Goal: Find contact information: Find contact information

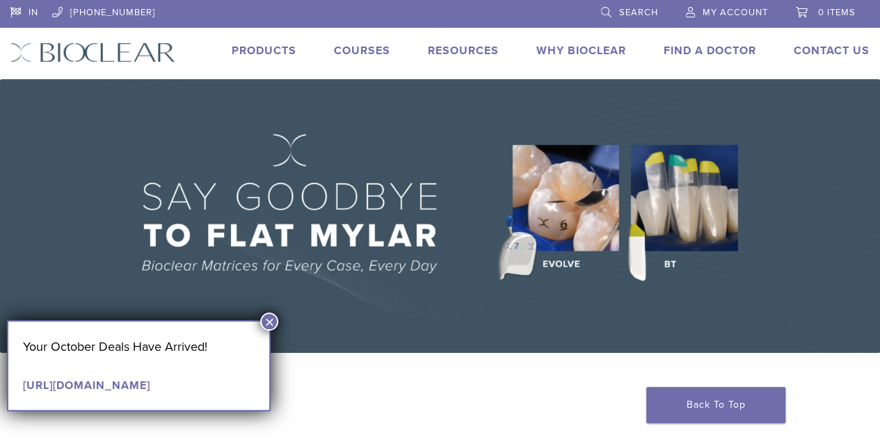
drag, startPoint x: 275, startPoint y: 320, endPoint x: 379, endPoint y: 334, distance: 105.2
click at [275, 320] on button "×" at bounding box center [269, 322] width 18 height 18
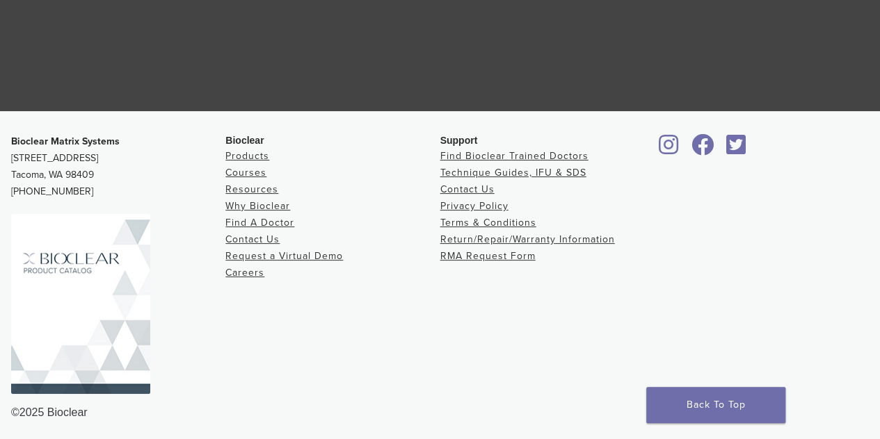
scroll to position [2717, 0]
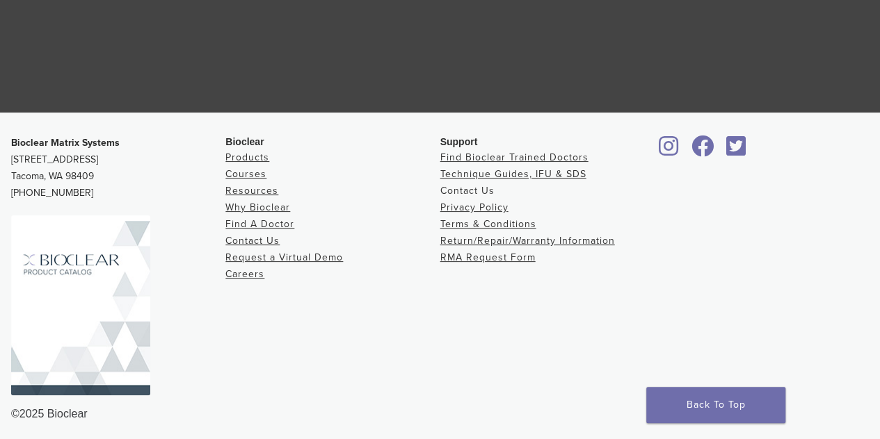
click at [480, 194] on link "Contact Us" at bounding box center [467, 191] width 54 height 12
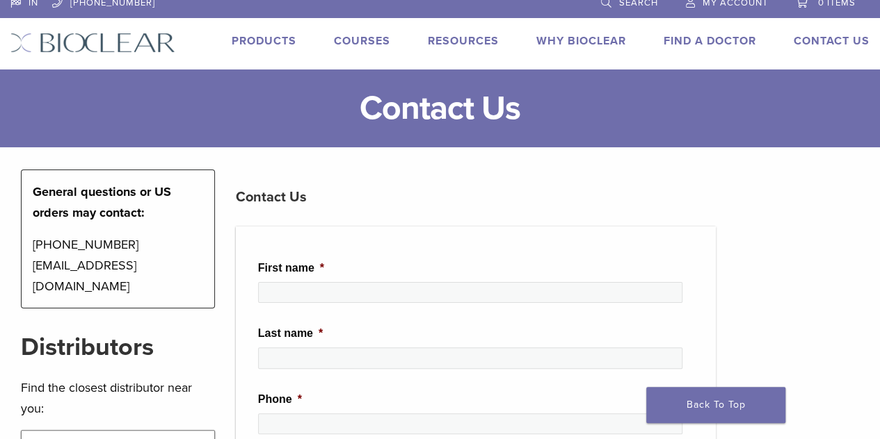
scroll to position [10, 0]
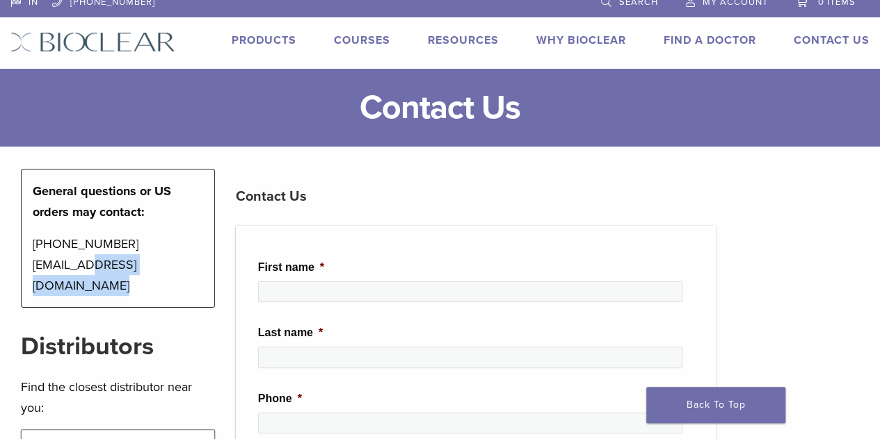
drag, startPoint x: 199, startPoint y: 266, endPoint x: 88, endPoint y: 272, distance: 111.4
click at [88, 272] on p "[PHONE_NUMBER] [EMAIL_ADDRESS][DOMAIN_NAME]" at bounding box center [118, 265] width 170 height 63
copy p "@[DOMAIN_NAME]"
click at [91, 44] on img at bounding box center [92, 42] width 165 height 20
